Goal: Complete application form

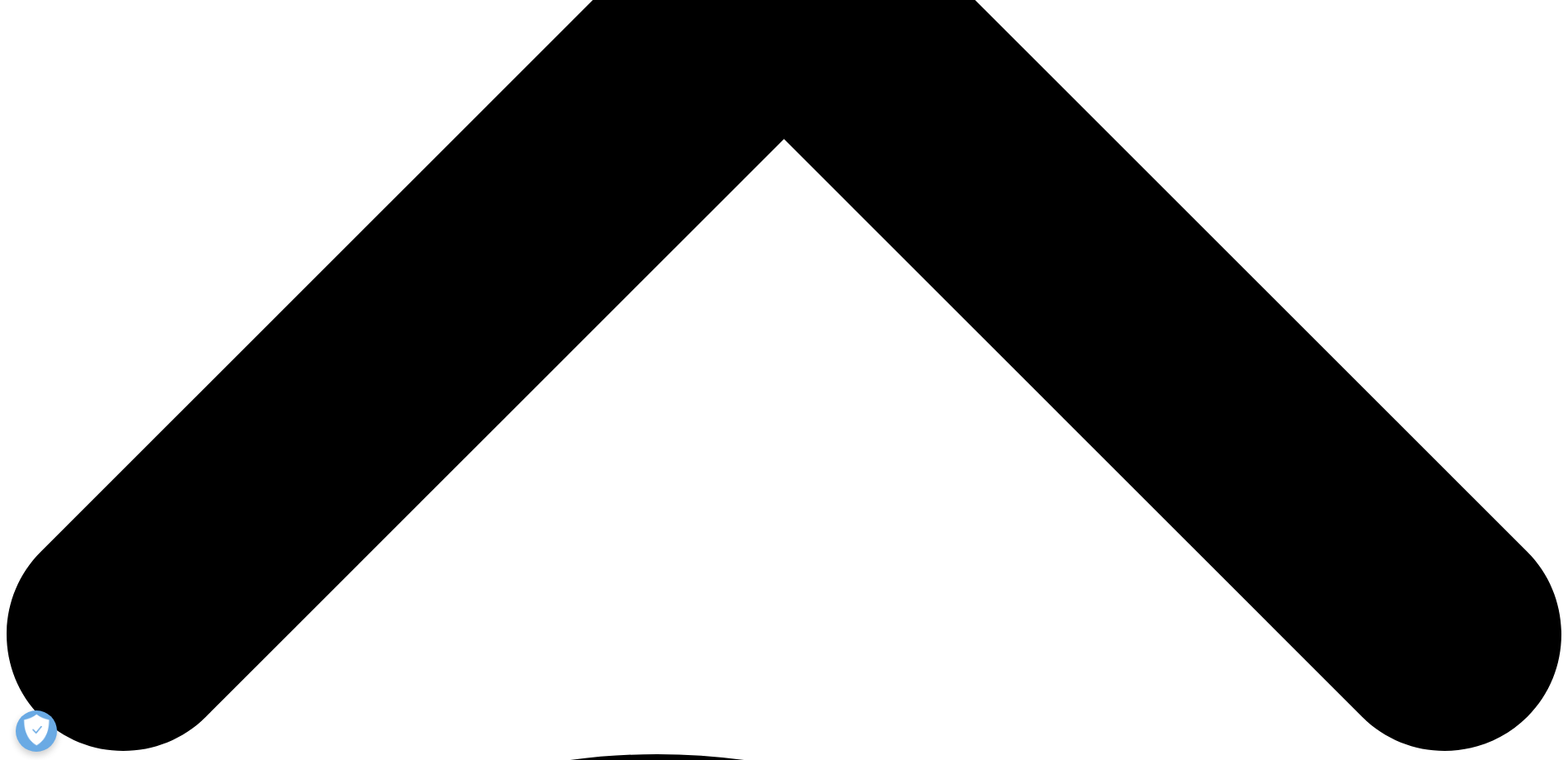
scroll to position [826, 0]
type input "kieran"
type input "[PERSON_NAME]"
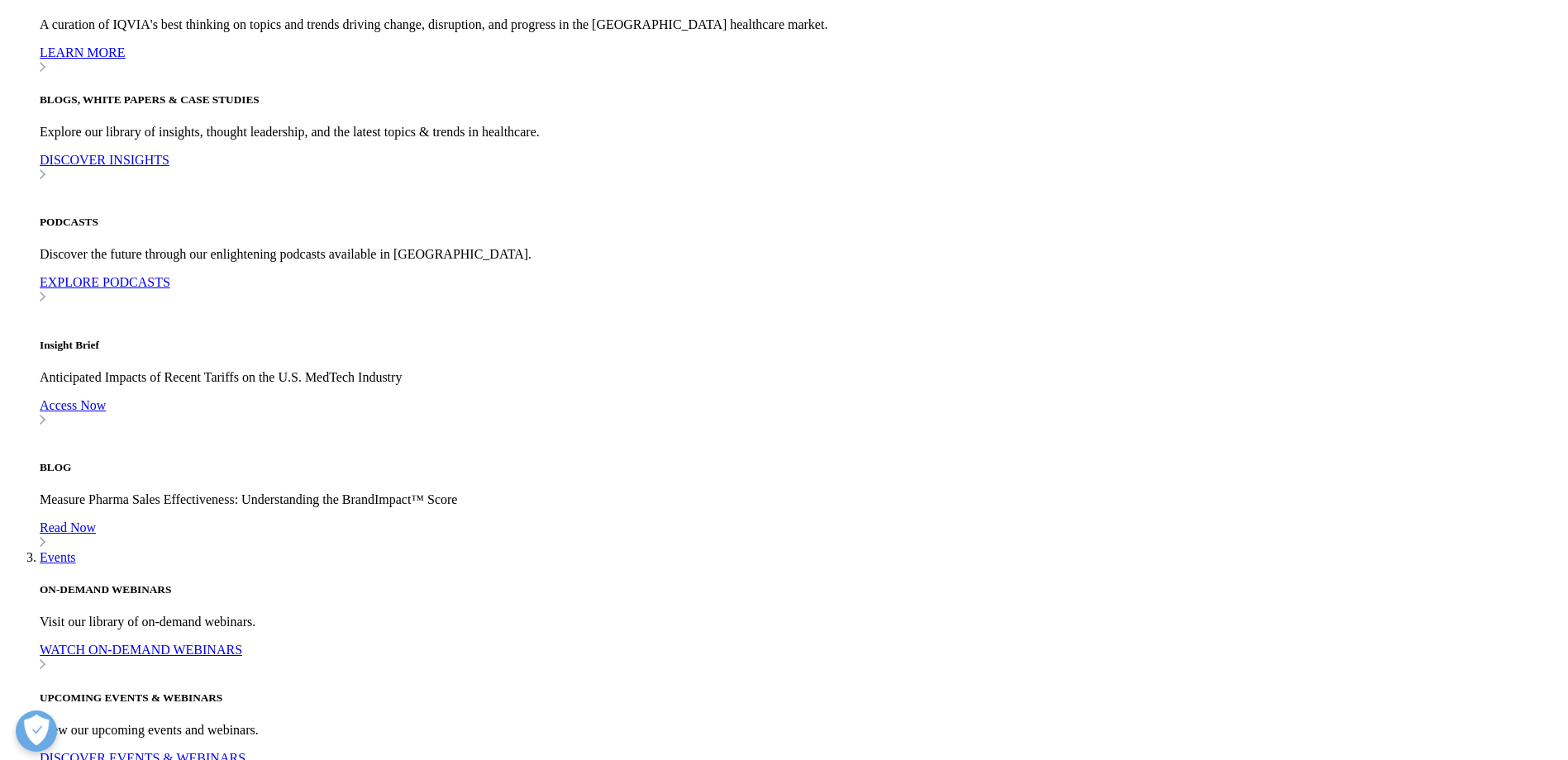
scroll to position [0, 37]
type input "[EMAIL_ADDRESS][PERSON_NAME][DOMAIN_NAME]"
type input "business analyyst"
type input "Optum"
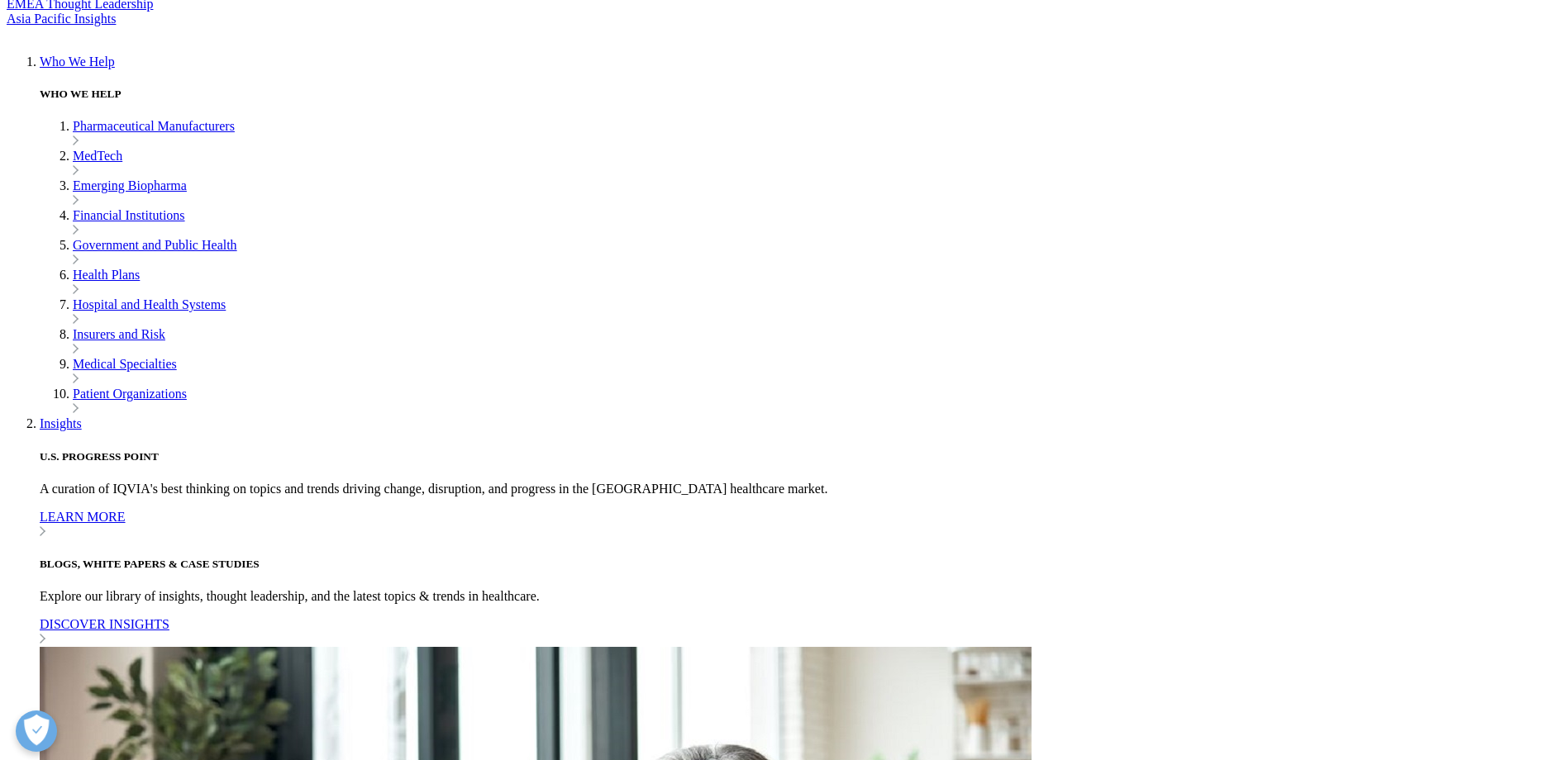
select select "Ireland"
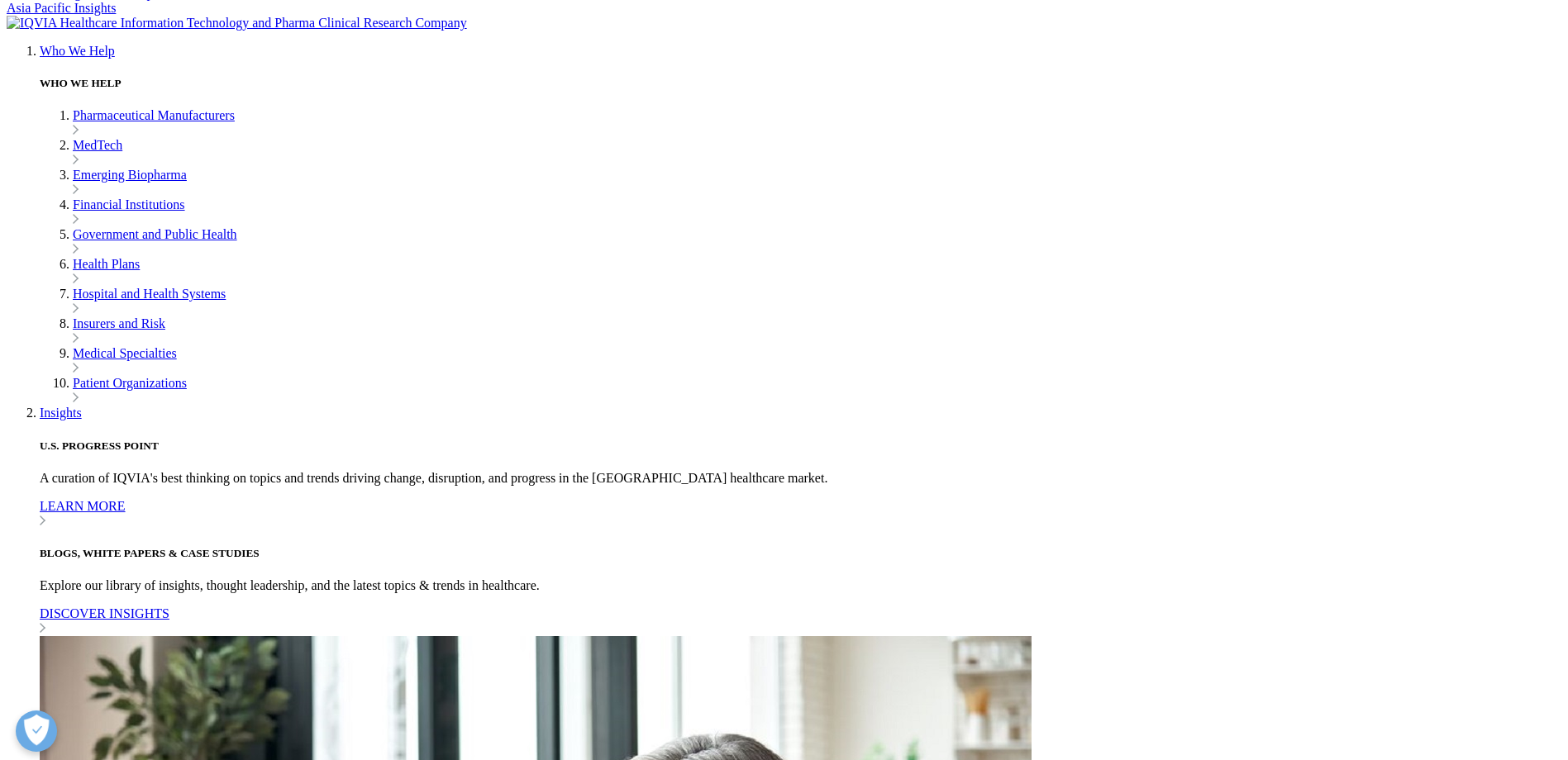
scroll to position [589, 0]
